Goal: Transaction & Acquisition: Purchase product/service

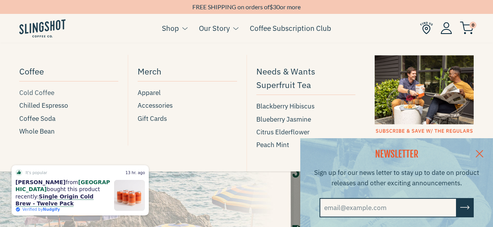
click at [44, 93] on span "Cold Coffee" at bounding box center [36, 93] width 35 height 10
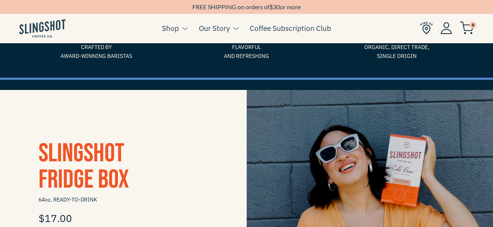
scroll to position [100, 0]
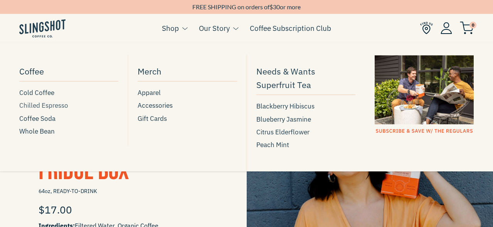
click at [56, 105] on span "Chilled Espresso" at bounding box center [43, 105] width 49 height 10
